Goal: Browse casually

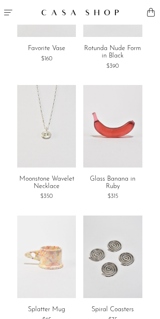
scroll to position [77, 0]
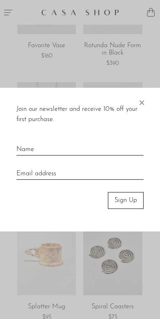
click at [142, 103] on span "×" at bounding box center [141, 100] width 8 height 26
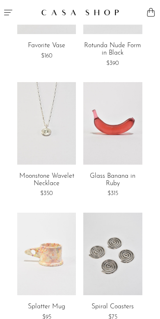
click at [55, 148] on link at bounding box center [46, 123] width 59 height 82
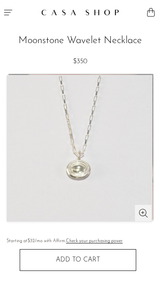
click at [7, 12] on icon "Menu" at bounding box center [8, 12] width 10 height 10
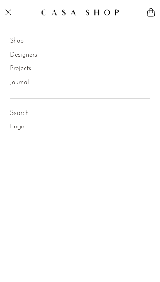
click at [28, 55] on link "Designers" at bounding box center [23, 55] width 27 height 11
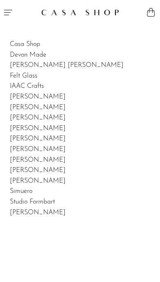
click at [25, 50] on h2 "Devon Made" at bounding box center [80, 55] width 140 height 11
click at [27, 55] on link "Devon Made" at bounding box center [28, 55] width 37 height 7
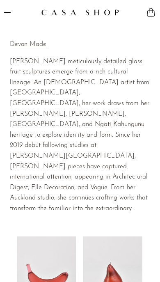
click at [8, 15] on icon "Menu" at bounding box center [8, 12] width 8 height 5
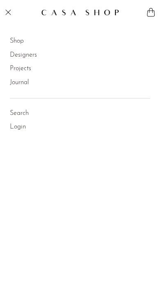
click at [9, 14] on icon "Menu" at bounding box center [8, 12] width 10 height 10
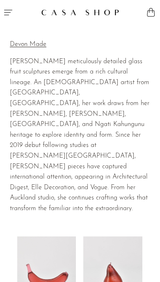
click at [9, 13] on icon "Menu" at bounding box center [8, 12] width 10 height 10
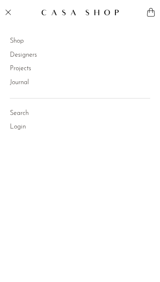
click at [10, 9] on icon "Menu" at bounding box center [8, 12] width 10 height 10
